Goal: Navigation & Orientation: Find specific page/section

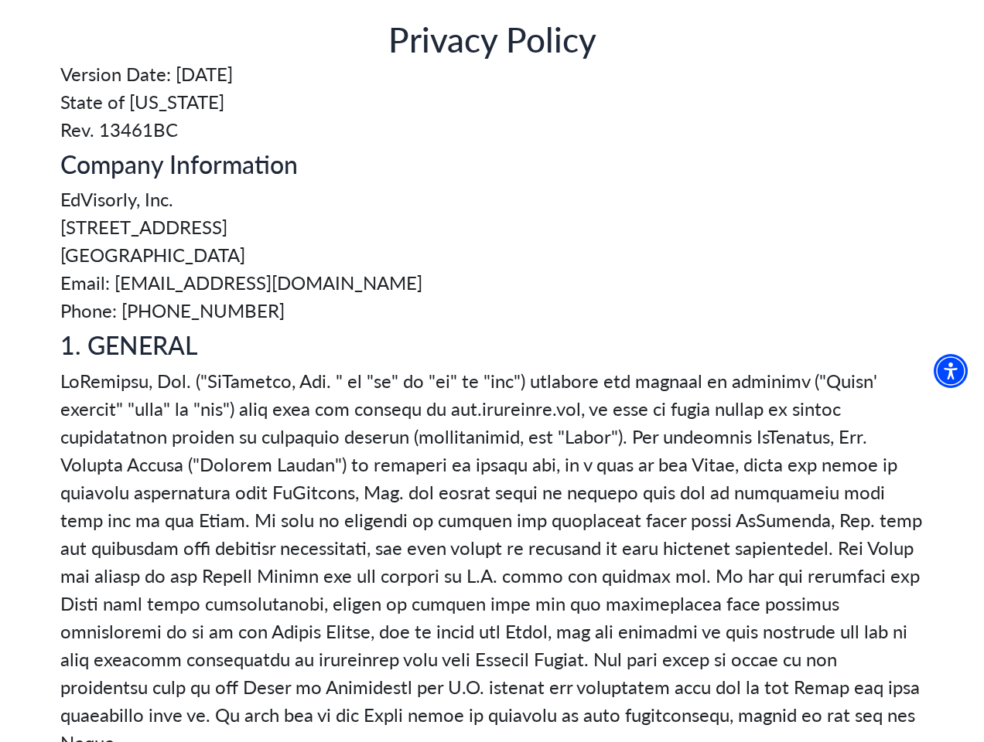
click at [957, 371] on img "Accessibility Menu" at bounding box center [950, 371] width 34 height 34
